Goal: Task Accomplishment & Management: Use online tool/utility

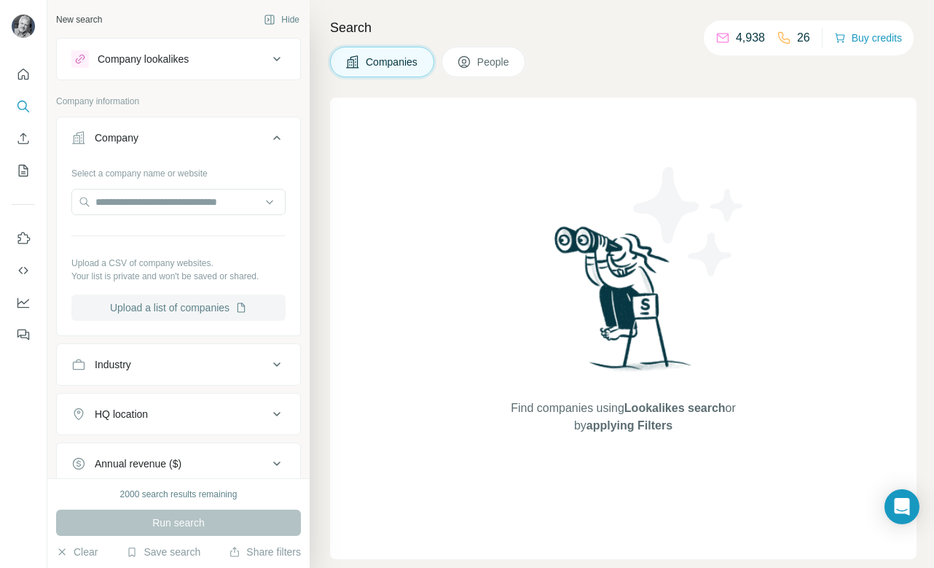
click at [195, 310] on button "Upload a list of companies" at bounding box center [178, 307] width 214 height 26
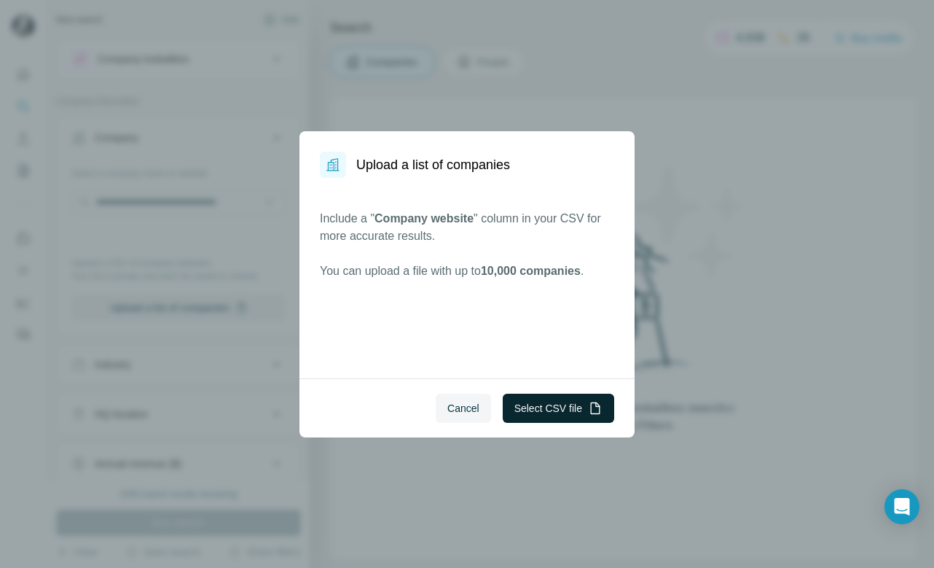
click at [537, 404] on button "Select CSV file" at bounding box center [558, 407] width 111 height 29
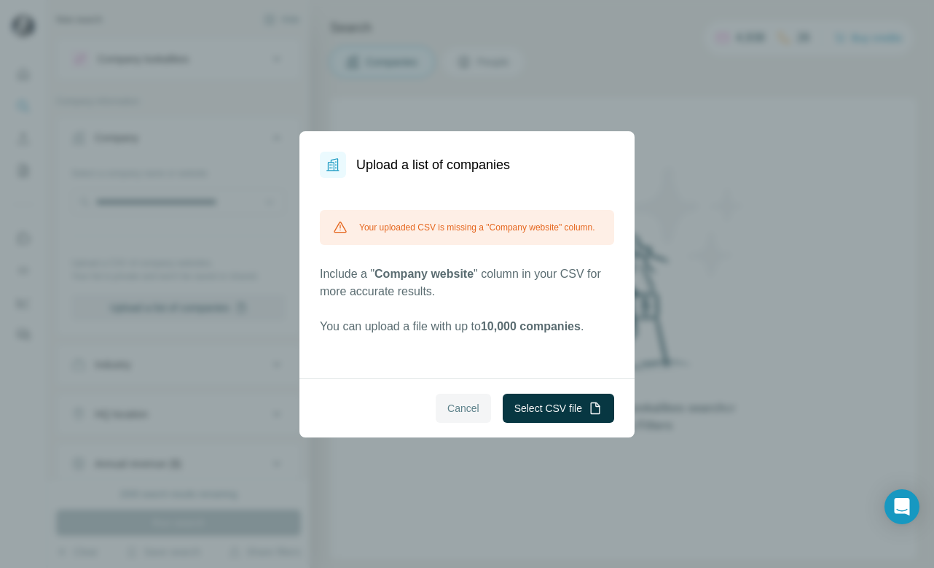
click at [463, 412] on span "Cancel" at bounding box center [463, 408] width 32 height 15
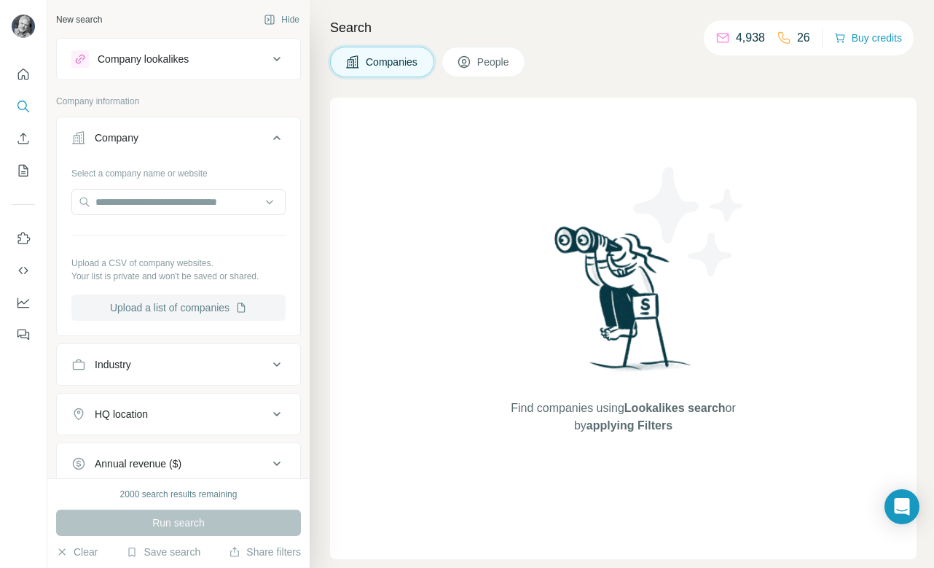
click at [214, 301] on button "Upload a list of companies" at bounding box center [178, 307] width 214 height 26
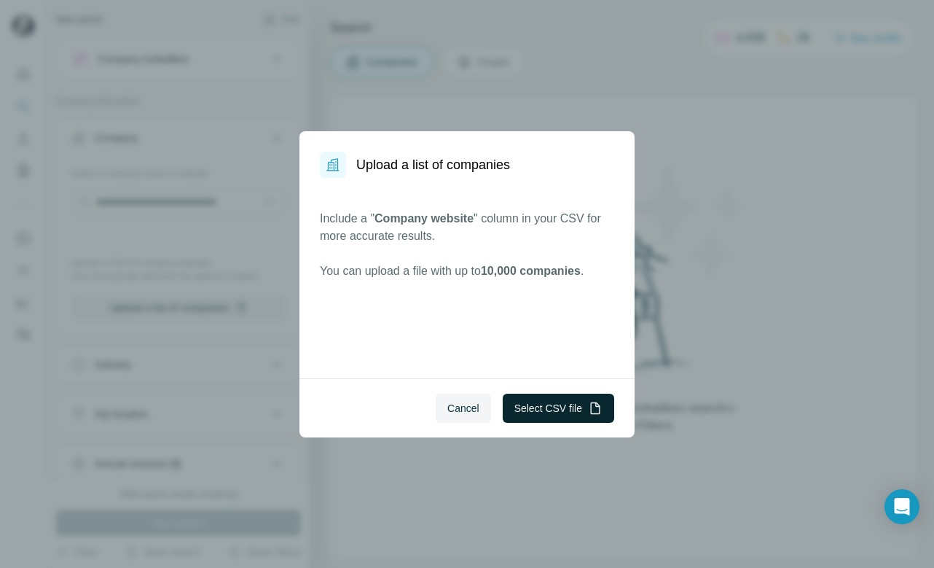
click at [530, 396] on button "Select CSV file" at bounding box center [558, 407] width 111 height 29
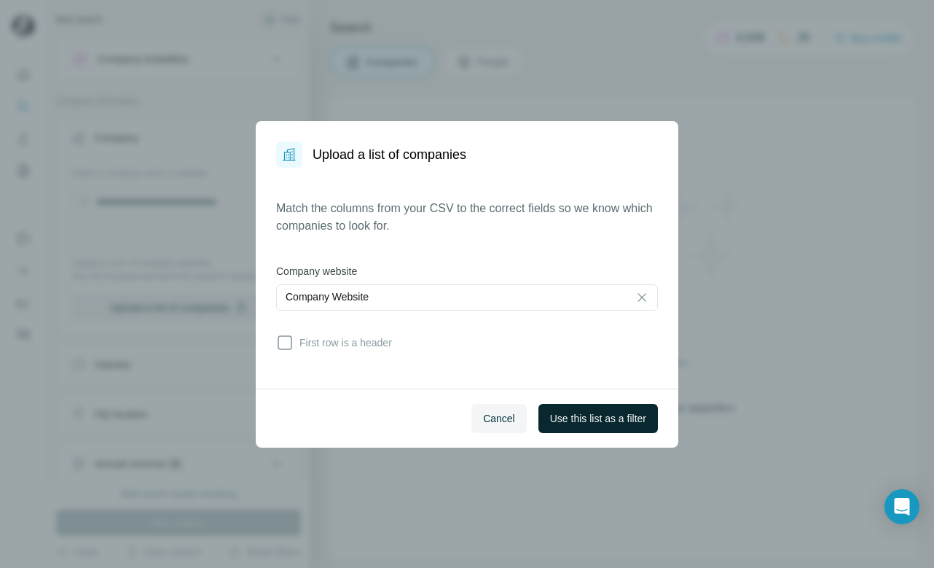
click at [579, 419] on span "Use this list as a filter" at bounding box center [598, 418] width 96 height 15
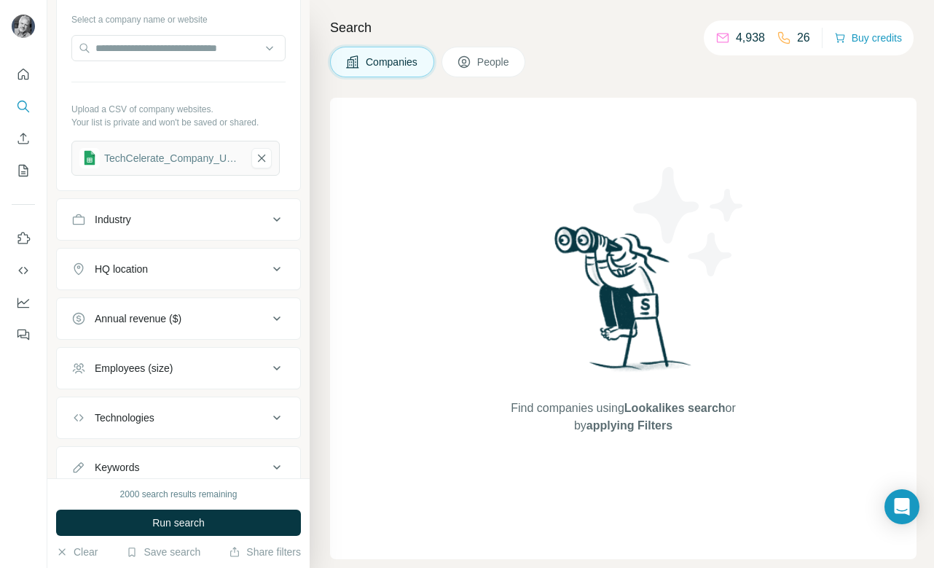
scroll to position [163, 0]
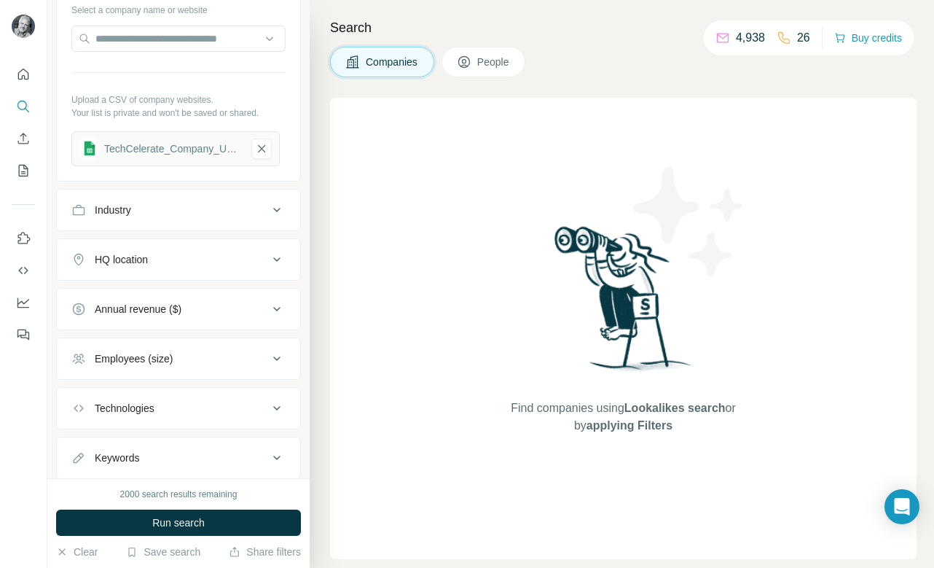
click at [237, 214] on div "Industry" at bounding box center [169, 210] width 197 height 15
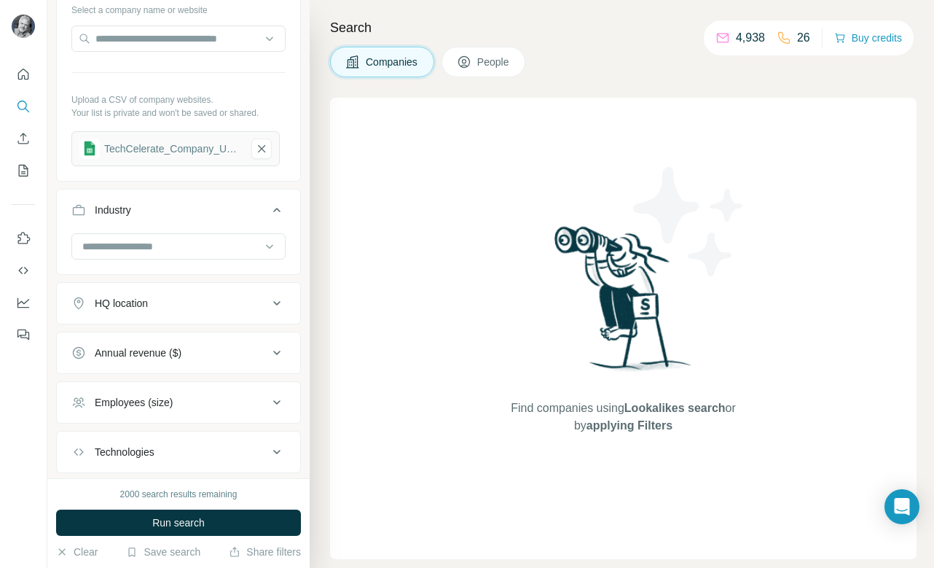
click at [237, 214] on div "Industry" at bounding box center [169, 210] width 197 height 15
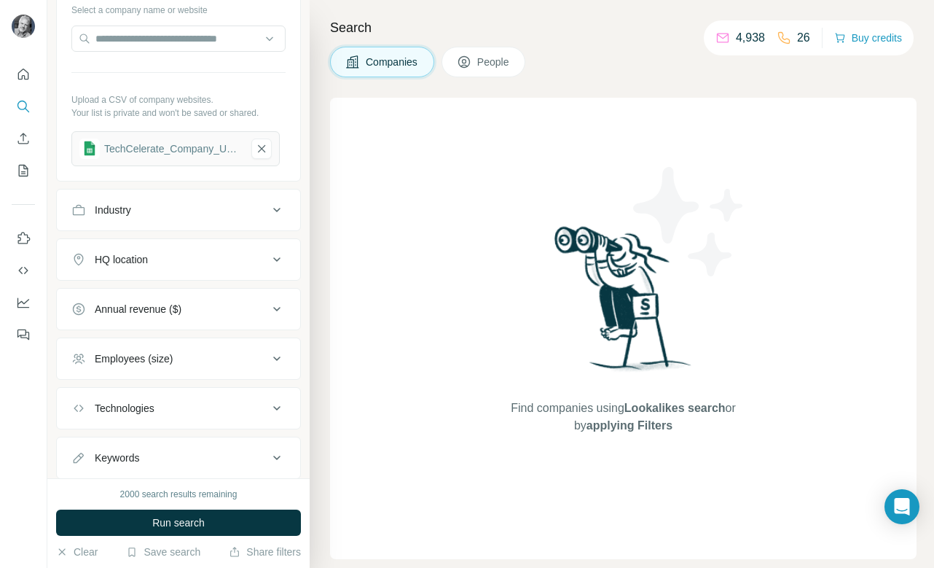
scroll to position [205, 0]
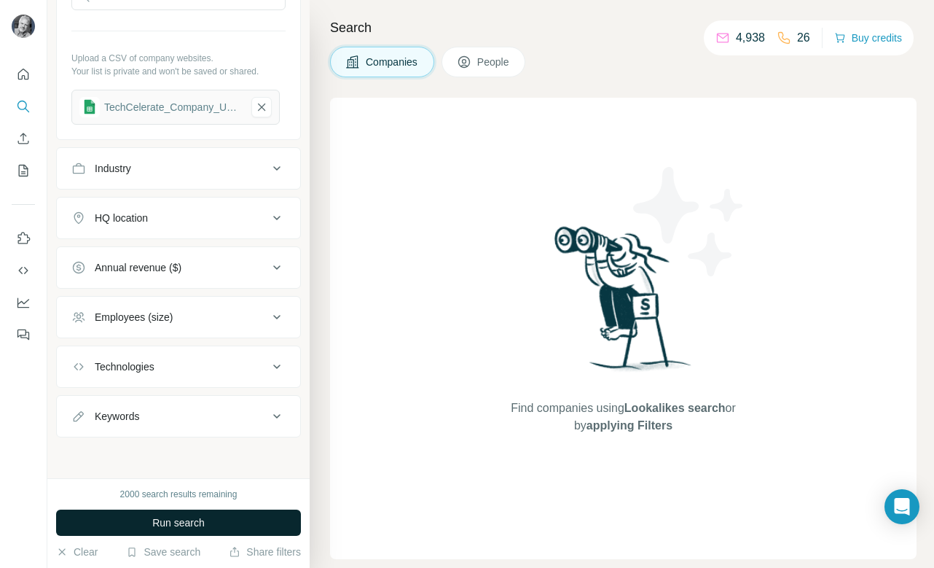
click at [197, 528] on span "Run search" at bounding box center [178, 522] width 52 height 15
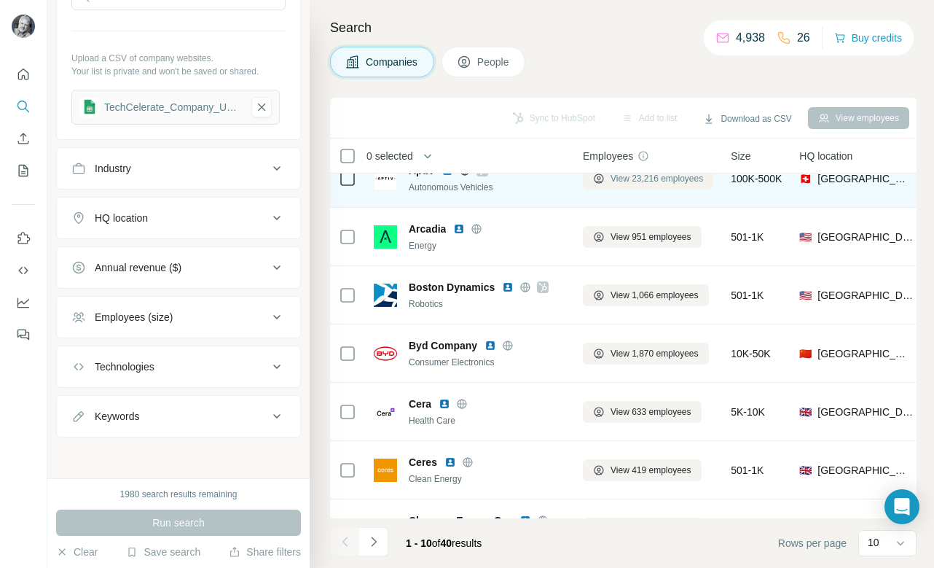
scroll to position [203, 1]
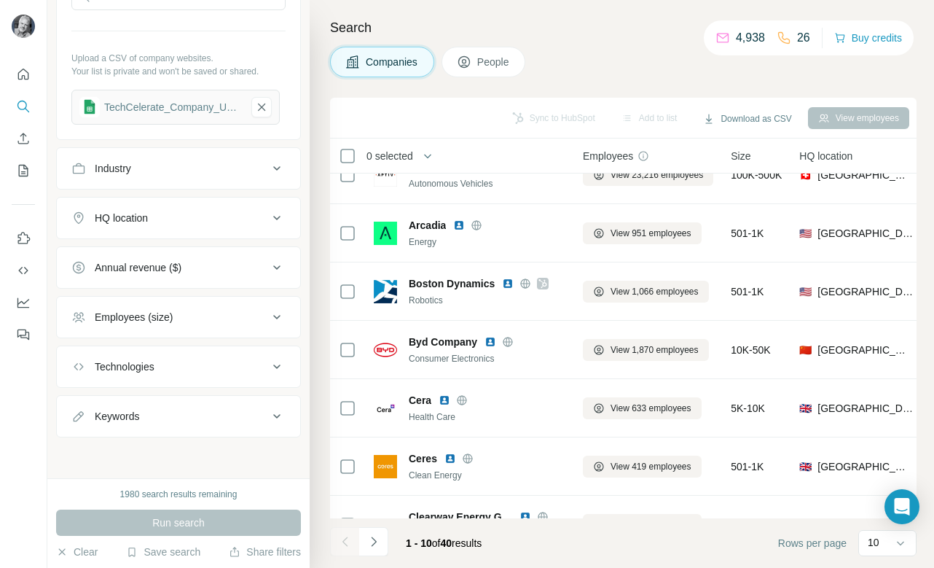
click at [281, 168] on icon at bounding box center [276, 168] width 17 height 17
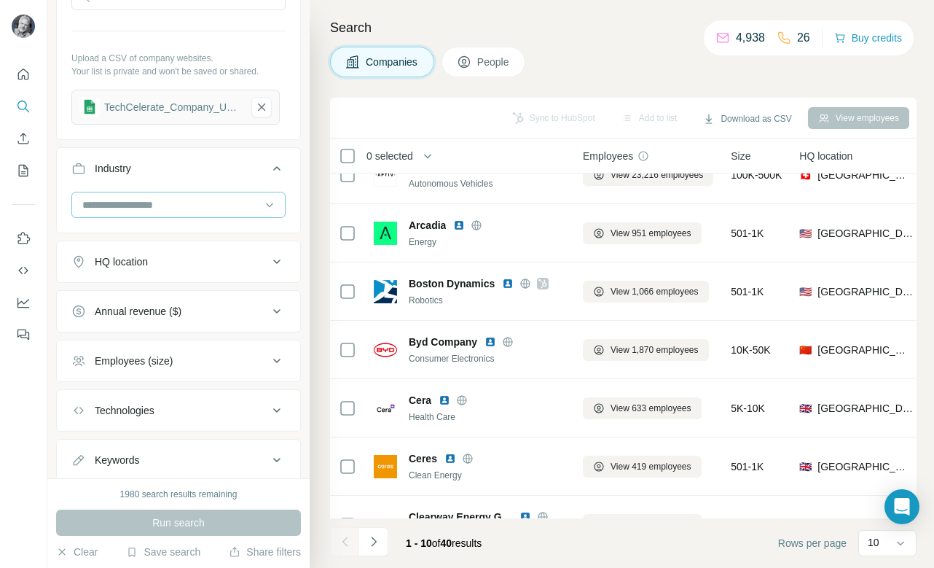
click at [252, 204] on input at bounding box center [171, 205] width 180 height 16
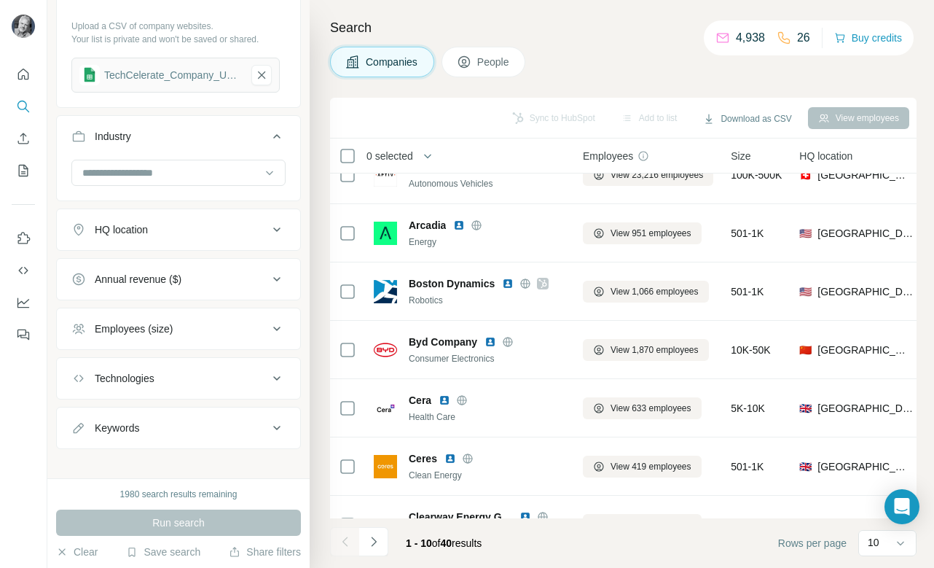
scroll to position [0, 0]
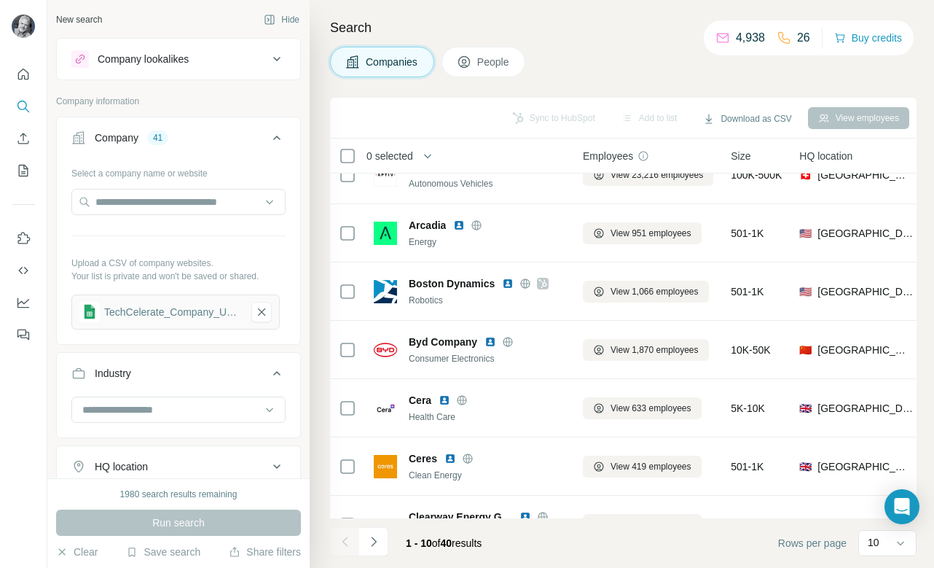
click at [277, 64] on icon at bounding box center [276, 58] width 17 height 17
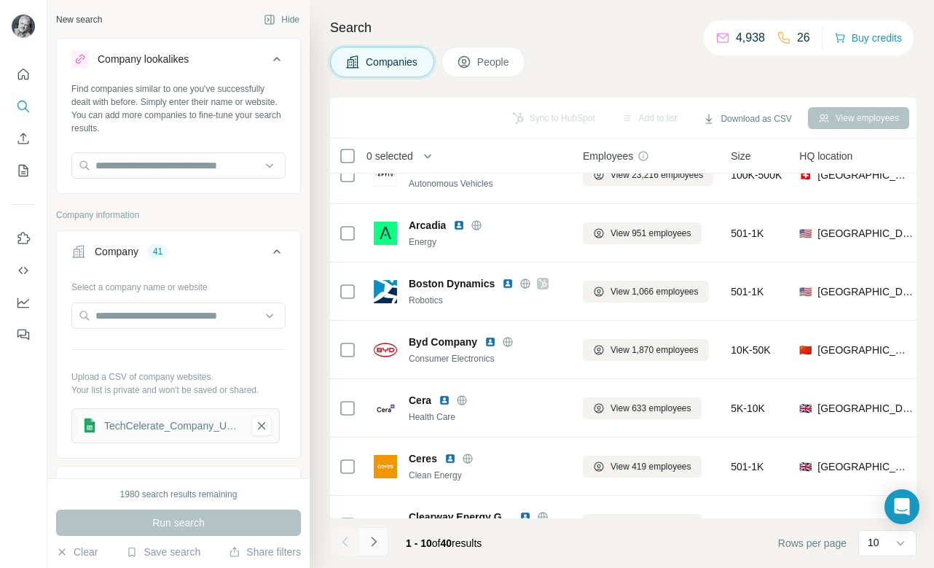
click at [375, 538] on icon "Navigate to next page" at bounding box center [373, 541] width 15 height 15
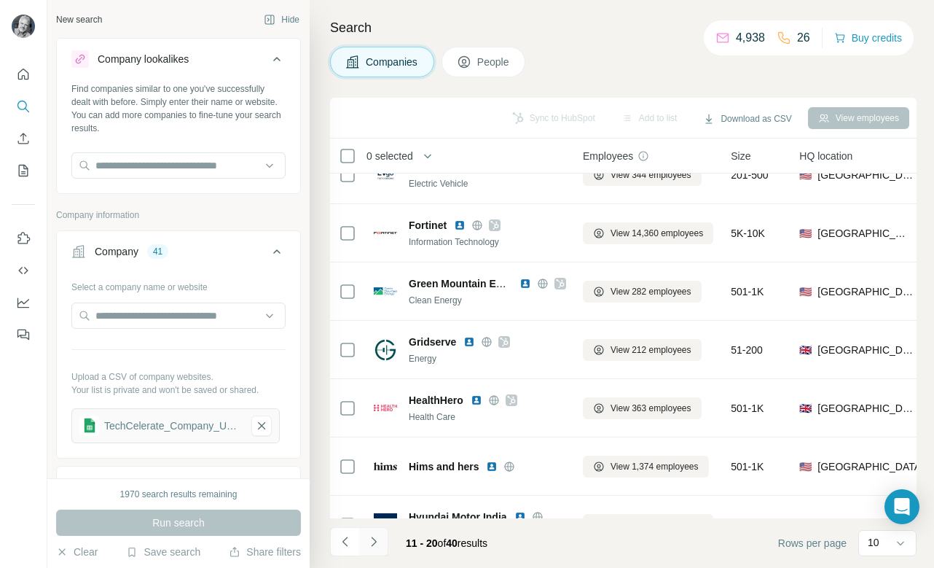
click at [375, 542] on icon "Navigate to next page" at bounding box center [373, 541] width 15 height 15
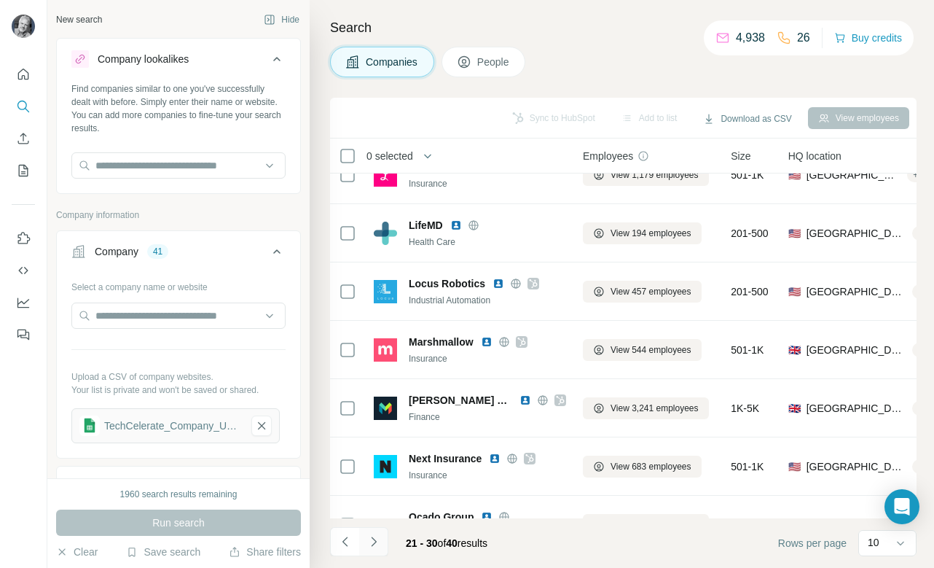
click at [375, 542] on icon "Navigate to next page" at bounding box center [373, 541] width 15 height 15
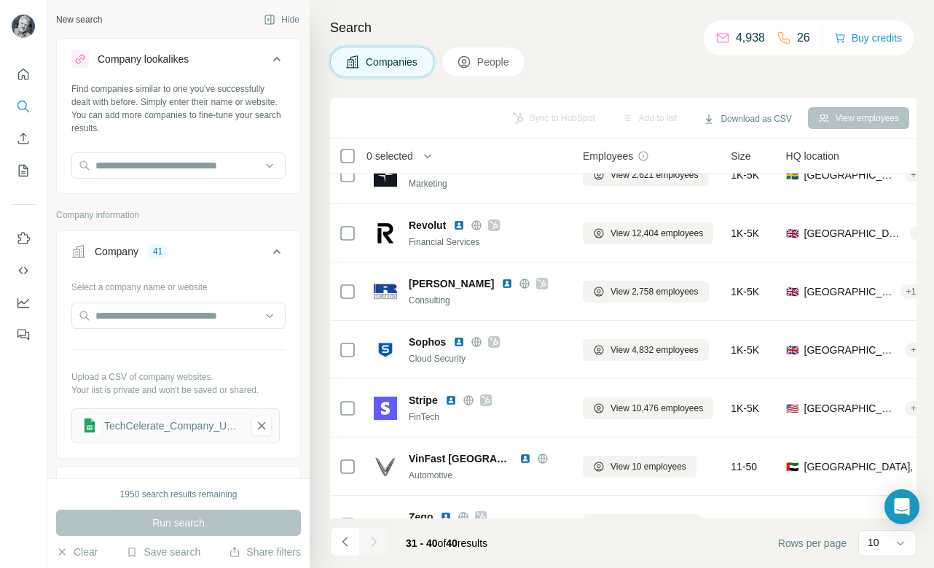
click at [375, 542] on div at bounding box center [373, 541] width 29 height 29
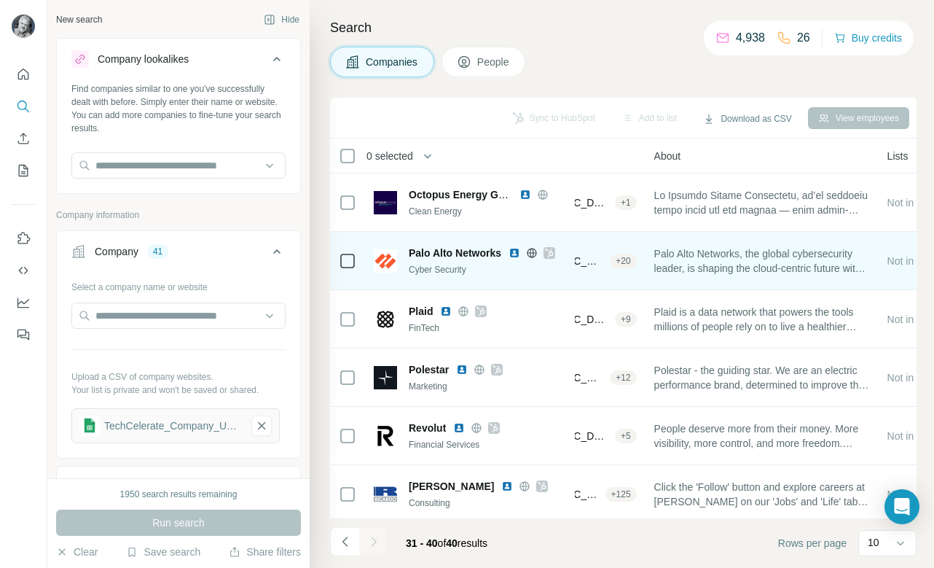
scroll to position [0, 299]
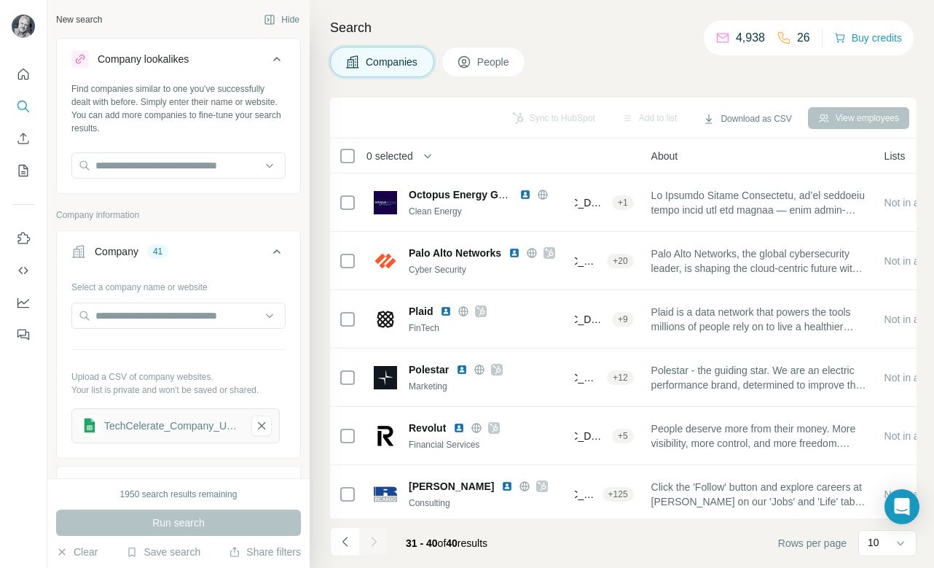
click at [413, 152] on span "0 selected" at bounding box center [389, 156] width 47 height 15
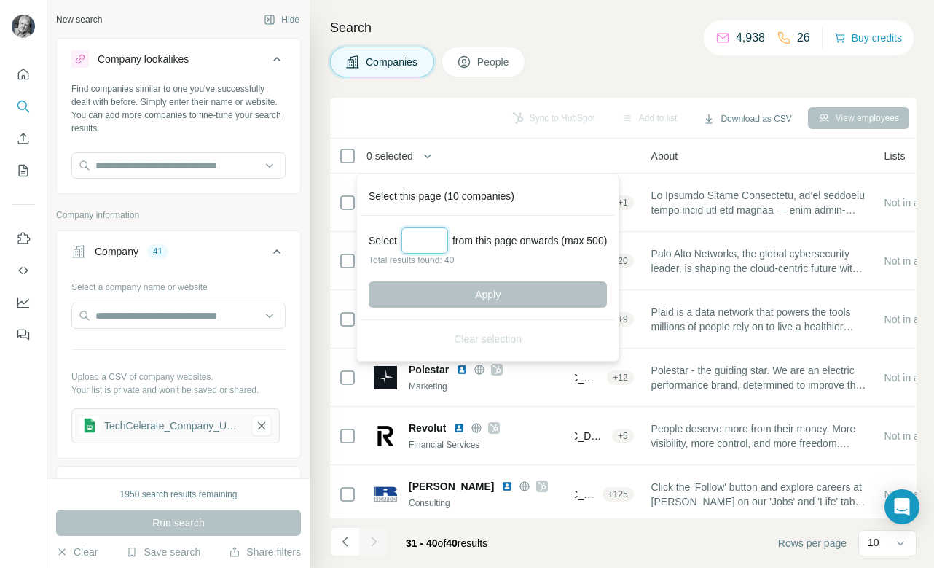
click at [423, 242] on input "Select a number (up to 500)" at bounding box center [424, 240] width 47 height 26
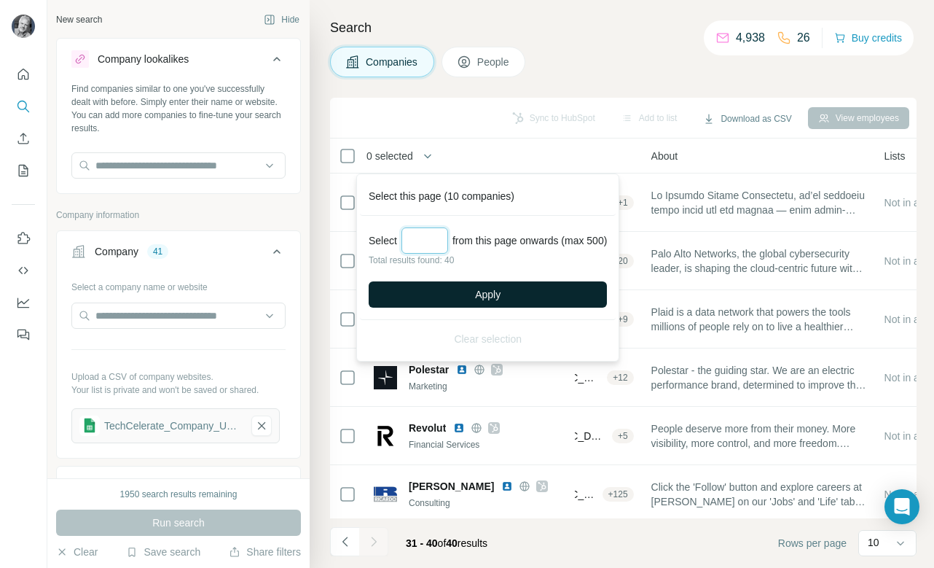
type input "**"
click at [498, 292] on span "Apply" at bounding box center [488, 294] width 26 height 15
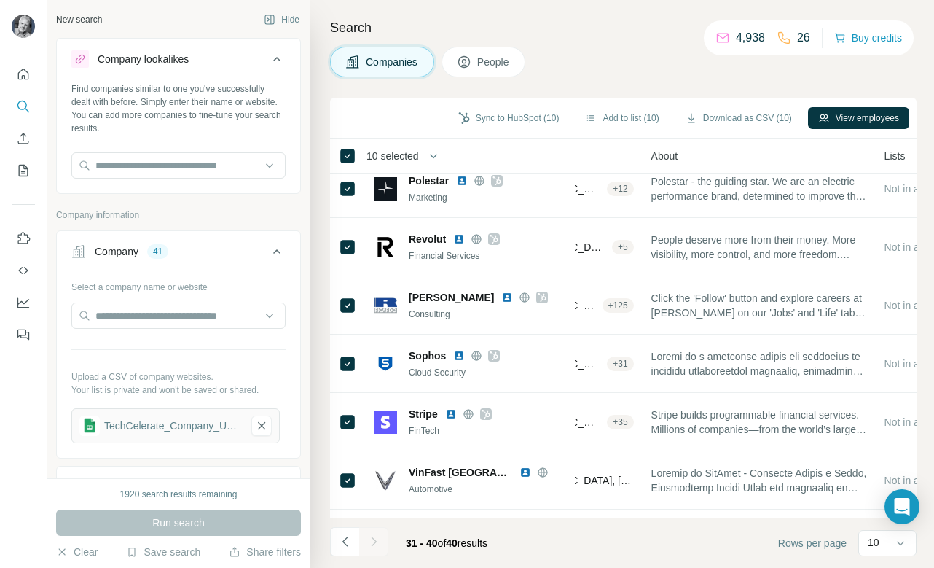
scroll to position [238, 299]
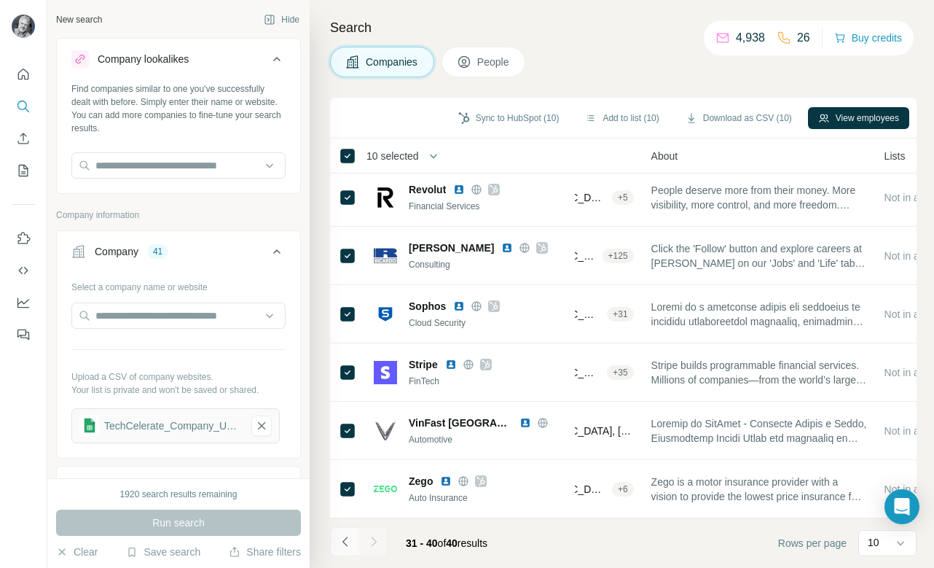
click at [346, 542] on icon "Navigate to previous page" at bounding box center [345, 541] width 15 height 15
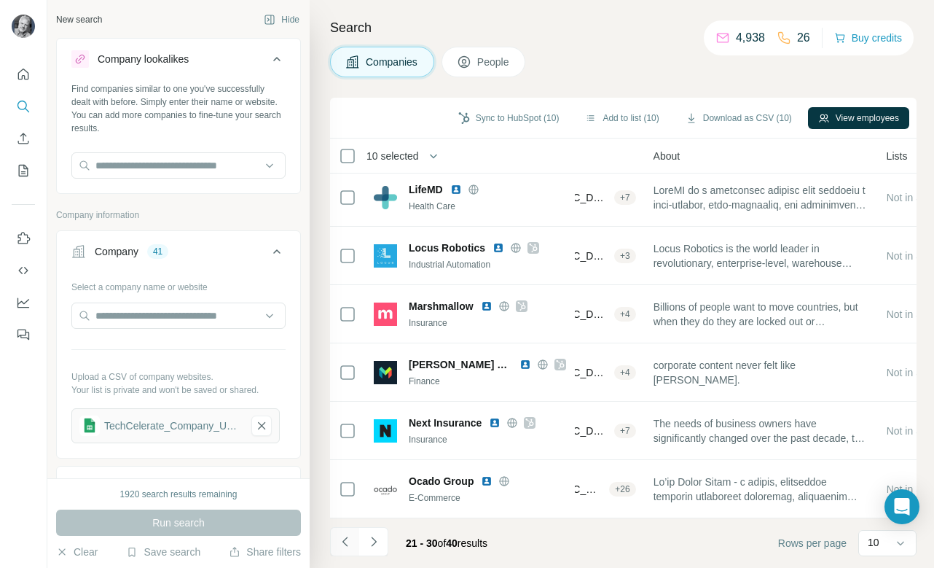
click at [346, 542] on icon "Navigate to previous page" at bounding box center [345, 541] width 15 height 15
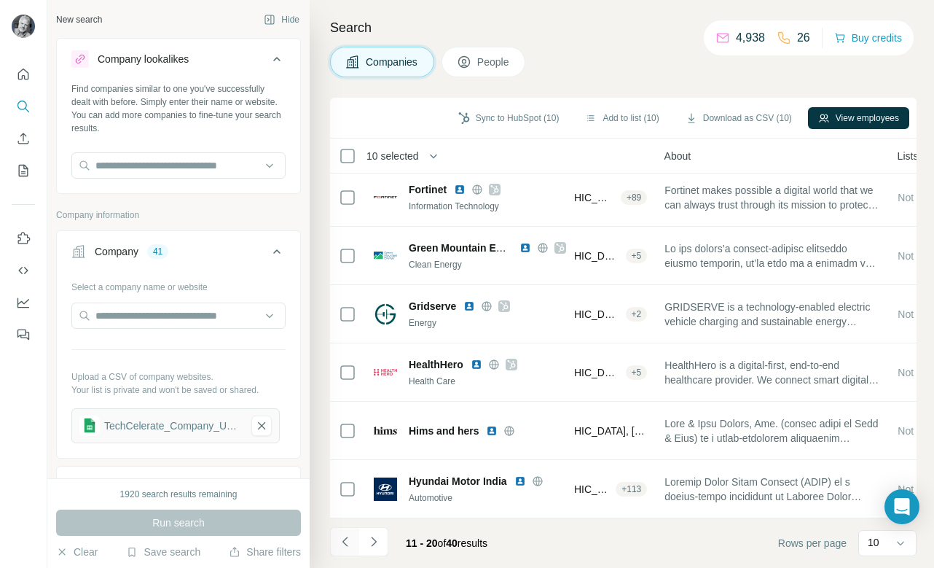
click at [346, 542] on icon "Navigate to previous page" at bounding box center [345, 541] width 15 height 15
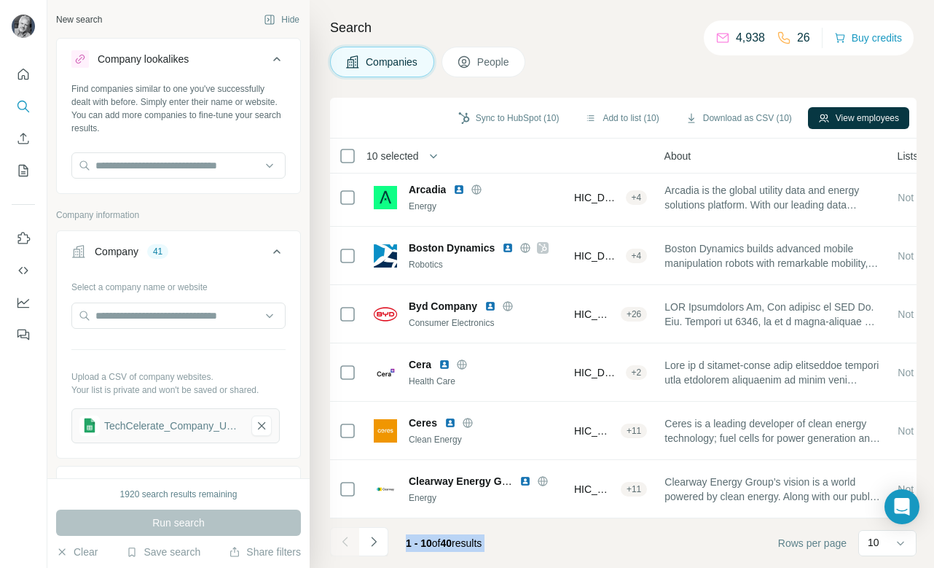
click at [346, 542] on div at bounding box center [344, 541] width 29 height 29
click at [374, 539] on icon "Navigate to next page" at bounding box center [373, 540] width 5 height 9
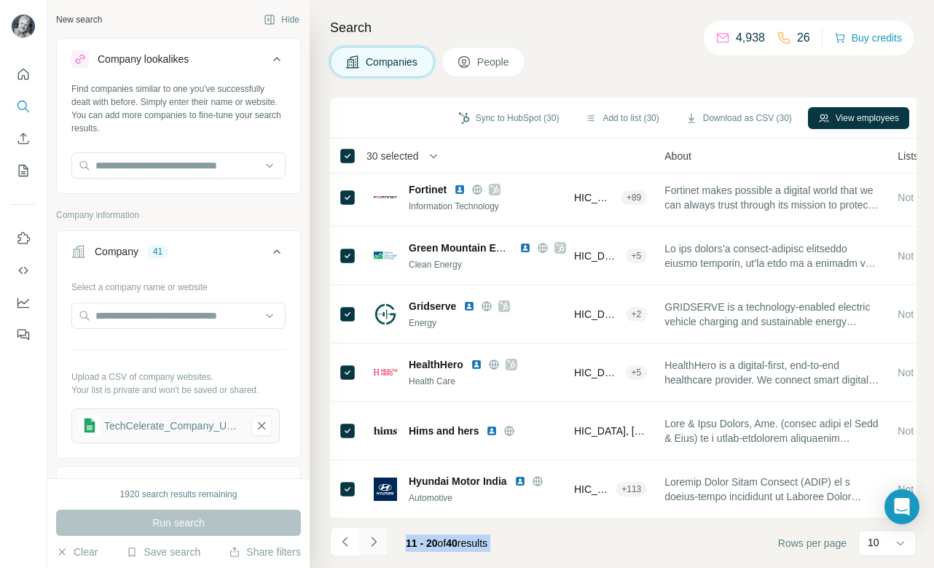
click at [372, 538] on icon "Navigate to next page" at bounding box center [373, 541] width 15 height 15
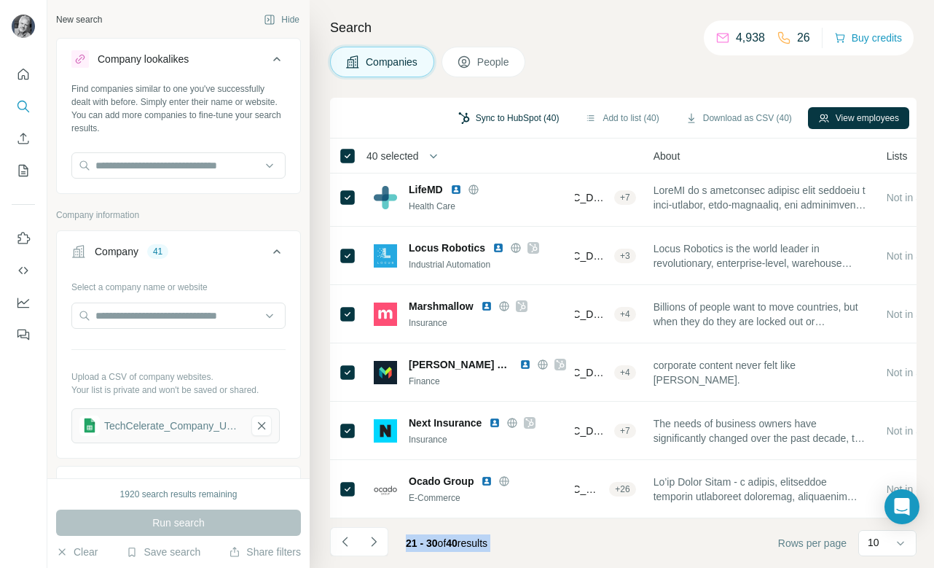
click at [510, 117] on button "Sync to HubSpot (40)" at bounding box center [509, 118] width 122 height 22
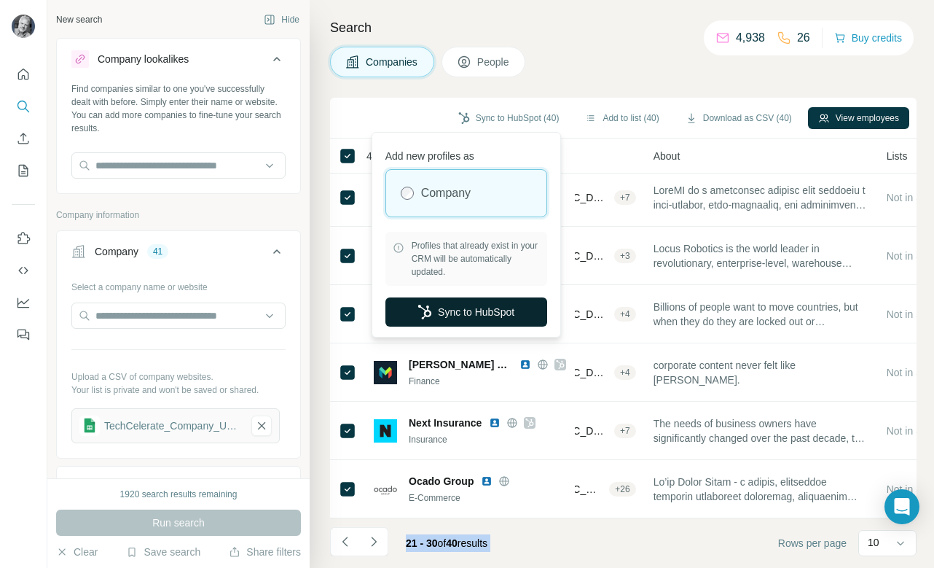
click at [480, 310] on button "Sync to HubSpot" at bounding box center [466, 311] width 162 height 29
